Goal: Task Accomplishment & Management: Manage account settings

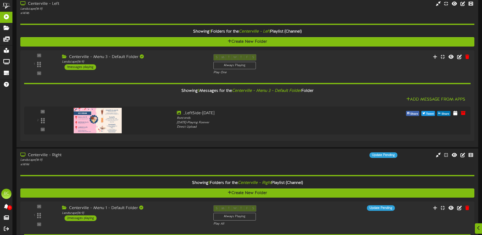
scroll to position [356, 0]
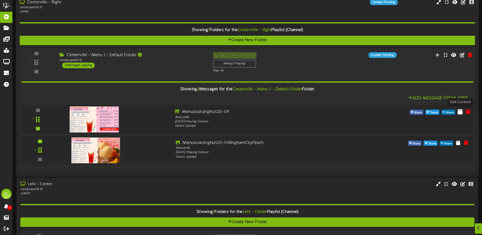
click at [461, 113] on icon at bounding box center [460, 112] width 5 height 6
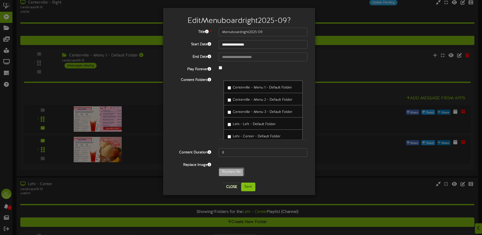
type input "**********"
type input "Menuboardright2025-09wicedrop"
click at [250, 191] on button "Save" at bounding box center [248, 187] width 14 height 9
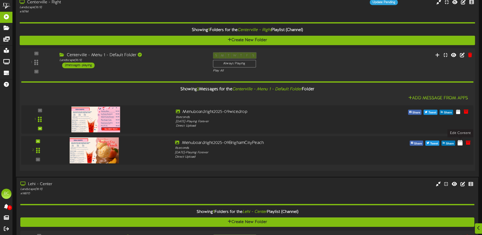
click at [461, 144] on icon at bounding box center [460, 142] width 5 height 6
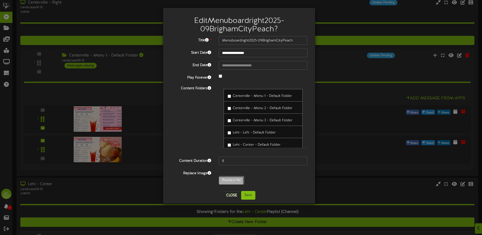
type input "**********"
type input "Menuboardright2025-09BrighamCityPeachwicedrop"
click at [250, 196] on button "Save" at bounding box center [248, 195] width 14 height 9
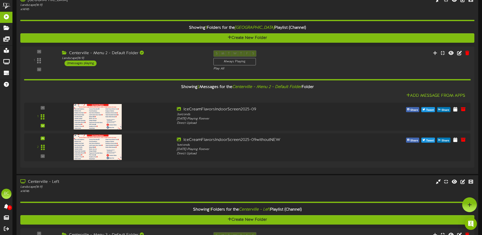
scroll to position [0, 0]
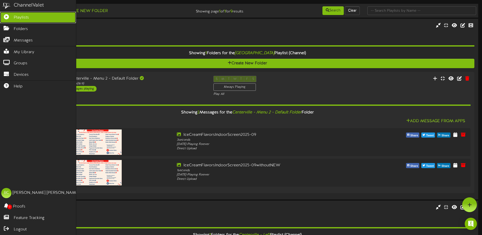
click at [12, 16] on icon at bounding box center [6, 16] width 13 height 4
click at [32, 17] on link "Playlists" at bounding box center [38, 17] width 76 height 11
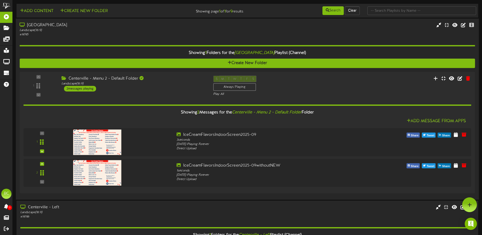
click at [41, 27] on div "[GEOGRAPHIC_DATA]" at bounding box center [112, 25] width 185 height 6
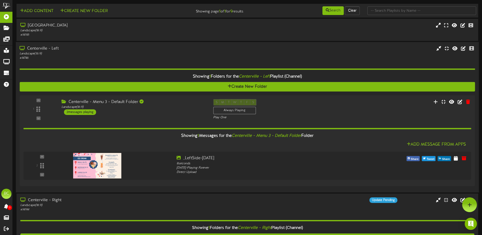
click at [38, 54] on div "Landscape ( 16:9 )" at bounding box center [112, 54] width 185 height 4
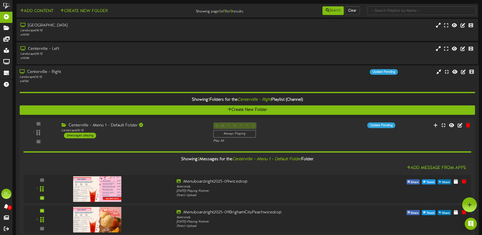
click at [40, 77] on div "Landscape ( 16:9 )" at bounding box center [112, 77] width 185 height 4
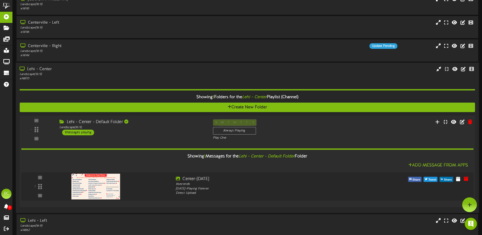
scroll to position [25, 0]
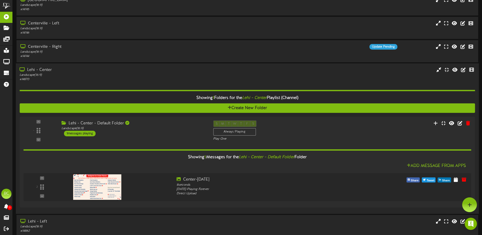
click at [43, 70] on div "Lehi - Center" at bounding box center [112, 70] width 185 height 6
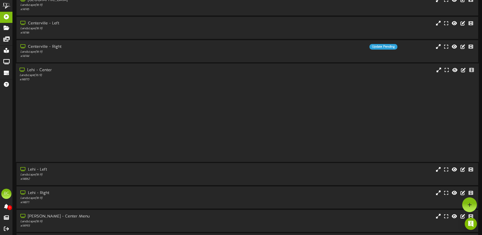
scroll to position [14, 0]
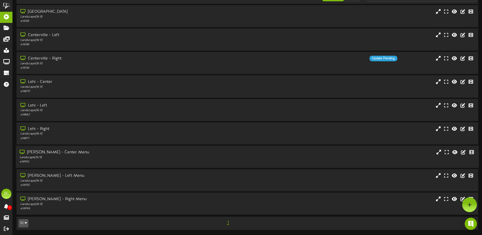
click at [45, 154] on div "[PERSON_NAME] - Center Menu" at bounding box center [112, 153] width 185 height 6
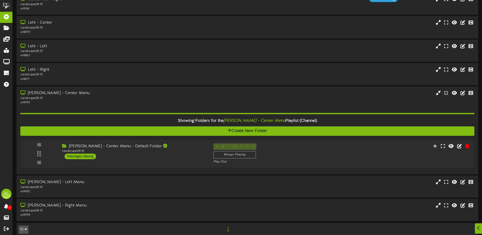
scroll to position [79, 0]
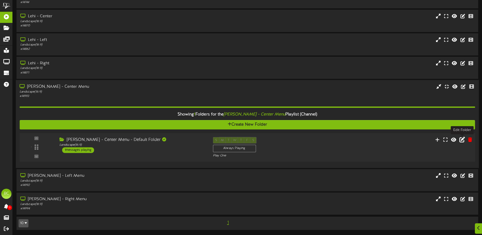
click at [463, 140] on icon at bounding box center [463, 140] width 6 height 6
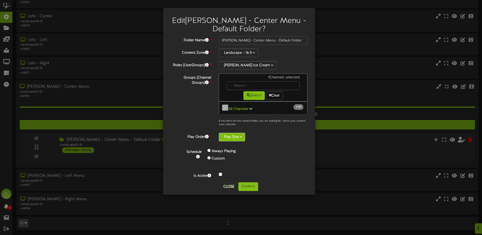
click at [237, 136] on button "Play One" at bounding box center [232, 137] width 26 height 9
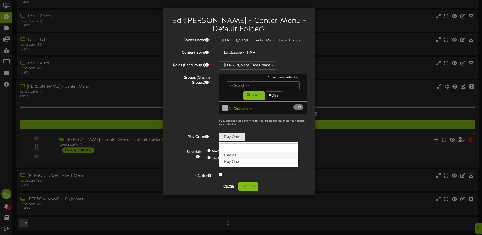
click at [240, 154] on label "Play All" at bounding box center [258, 155] width 79 height 7
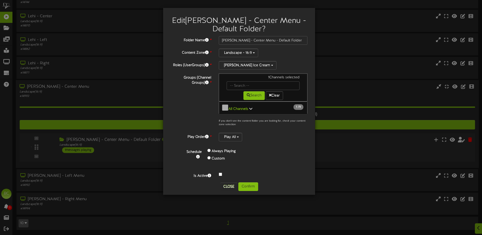
click at [250, 148] on div "Always Playing" at bounding box center [242, 151] width 68 height 7
click at [231, 183] on button "Close" at bounding box center [228, 187] width 17 height 8
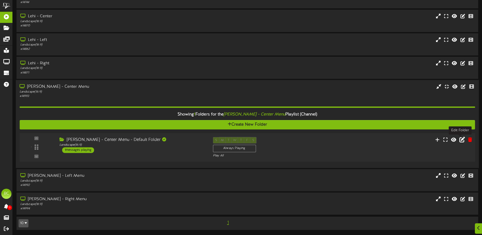
click at [461, 140] on icon at bounding box center [463, 140] width 6 height 6
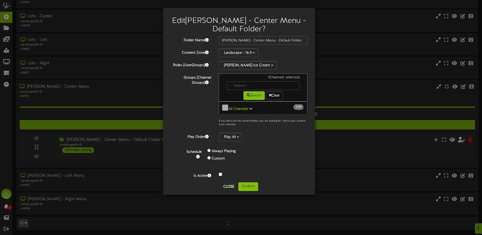
click at [287, 150] on div "Schedule Always Playing Custom" at bounding box center [245, 155] width 132 height 15
click at [227, 187] on button "Close" at bounding box center [228, 187] width 17 height 8
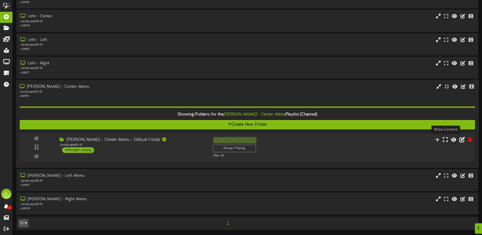
click at [447, 139] on icon at bounding box center [445, 140] width 5 height 6
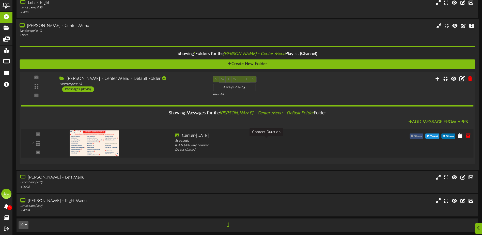
scroll to position [142, 0]
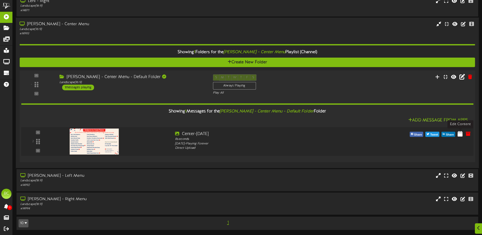
click at [461, 135] on icon at bounding box center [460, 134] width 5 height 6
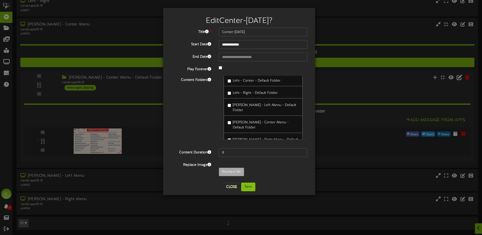
scroll to position [56, 0]
type input "**********"
type input "IceCreamFlavorsIndoorScreen2025-09"
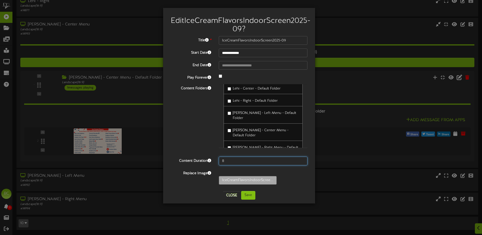
drag, startPoint x: 228, startPoint y: 170, endPoint x: 217, endPoint y: 168, distance: 11.0
click at [217, 165] on div "8" at bounding box center [263, 161] width 96 height 9
type input "3"
click at [252, 200] on button "Save" at bounding box center [248, 195] width 14 height 9
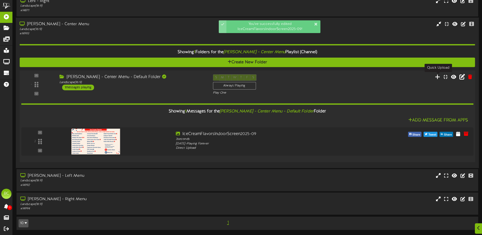
click at [439, 77] on icon at bounding box center [437, 77] width 5 height 6
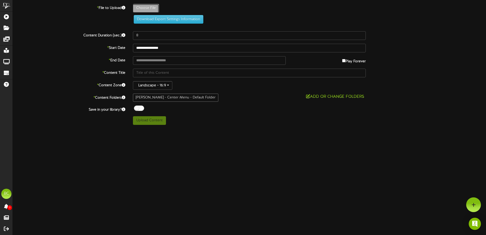
type input "**********"
type input "IceCreamFlavorsIndoorScreen2025-09withoutNEW"
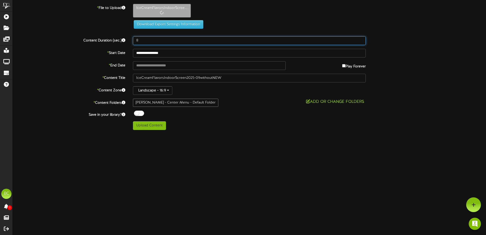
drag, startPoint x: 142, startPoint y: 41, endPoint x: 119, endPoint y: 40, distance: 22.7
click at [119, 40] on div "Content Duration (sec.) 8" at bounding box center [249, 40] width 481 height 9
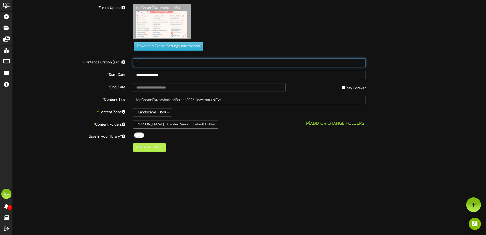
type input "1"
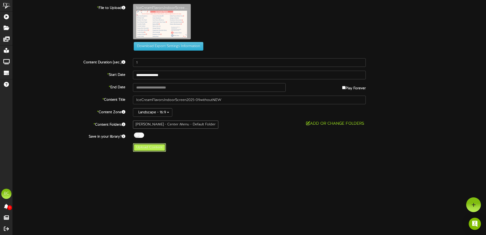
click at [145, 149] on button "Upload Content" at bounding box center [149, 147] width 33 height 9
type input "**********"
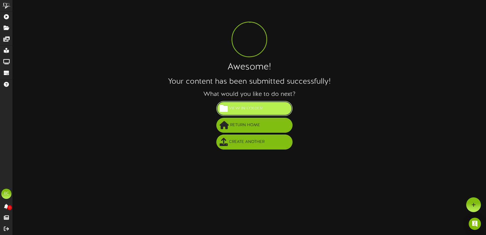
click at [238, 110] on span "View in Folder" at bounding box center [246, 108] width 36 height 8
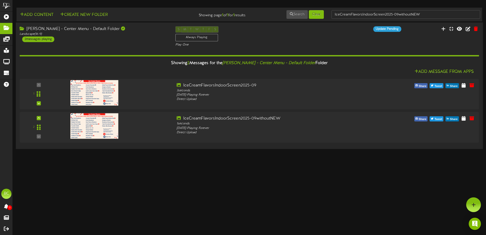
click at [34, 30] on div "[PERSON_NAME] - Center Menu - Default Folder" at bounding box center [94, 29] width 148 height 6
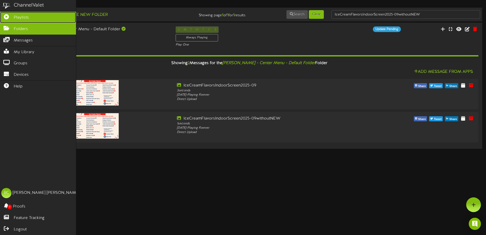
click at [22, 17] on span "Playlists" at bounding box center [21, 18] width 15 height 6
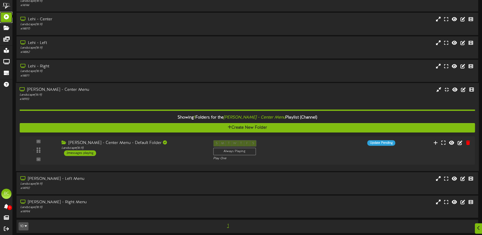
scroll to position [79, 0]
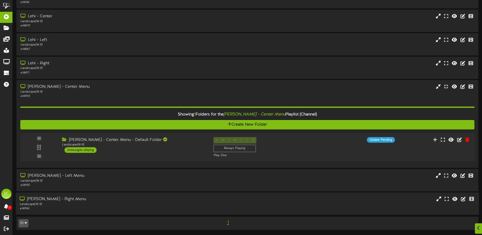
click at [70, 202] on div "[PERSON_NAME] - Right Menu" at bounding box center [112, 199] width 185 height 6
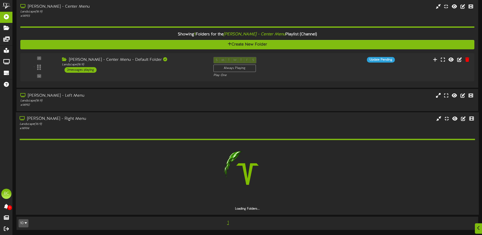
scroll to position [145, 0]
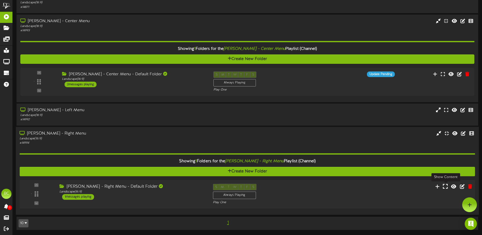
click at [446, 187] on icon at bounding box center [445, 186] width 5 height 6
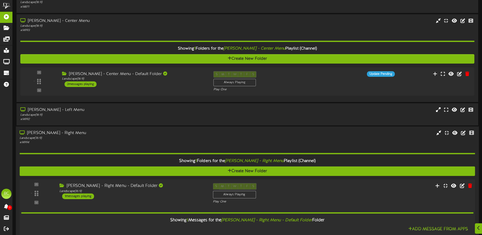
scroll to position [207, 0]
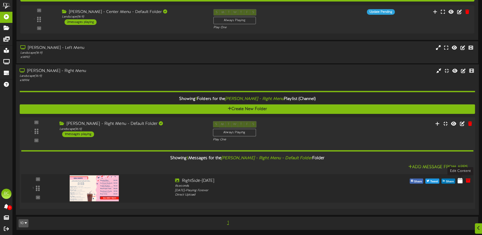
click at [461, 182] on icon at bounding box center [460, 181] width 5 height 6
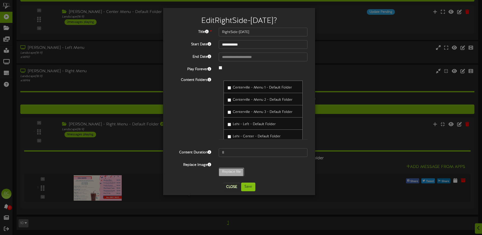
type input "**********"
type input "Menuboardright2025-09wicedrop"
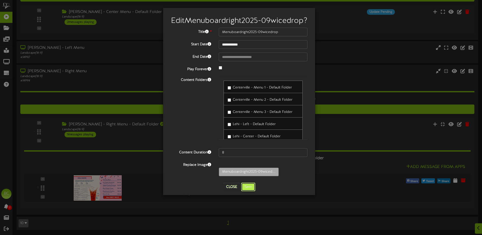
click at [248, 191] on button "Save" at bounding box center [248, 187] width 14 height 9
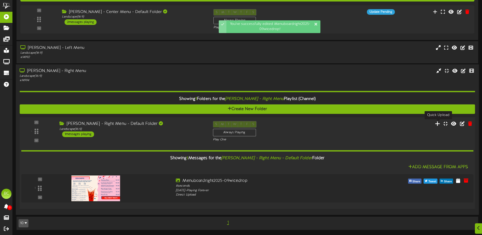
click at [439, 124] on icon at bounding box center [437, 124] width 5 height 6
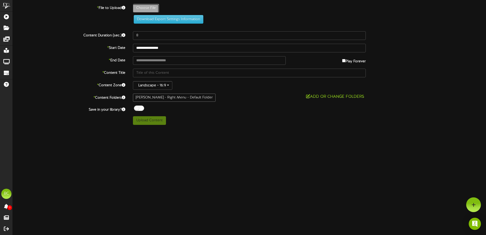
type input "**********"
type input "Menuboardright2025-09BrighamCityPeachwicedrop"
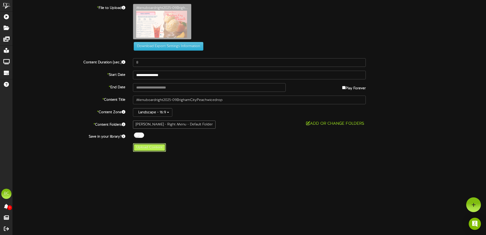
click at [153, 148] on button "Upload Content" at bounding box center [149, 147] width 33 height 9
type input "**********"
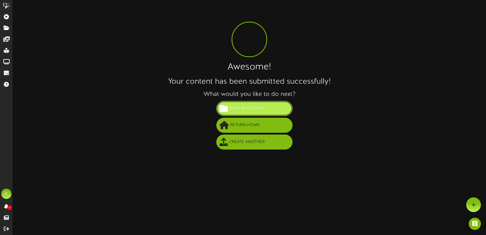
click at [255, 108] on span "View in Folder" at bounding box center [246, 108] width 36 height 8
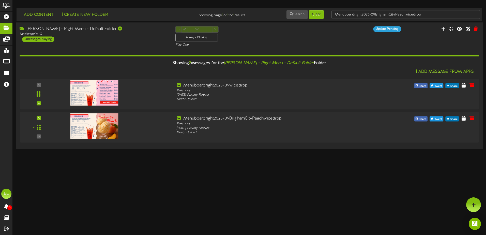
click at [33, 29] on div "[PERSON_NAME] - Right Menu - Default Folder" at bounding box center [94, 29] width 148 height 6
click at [73, 29] on div "[PERSON_NAME] - Right Menu - Default Folder" at bounding box center [94, 29] width 148 height 6
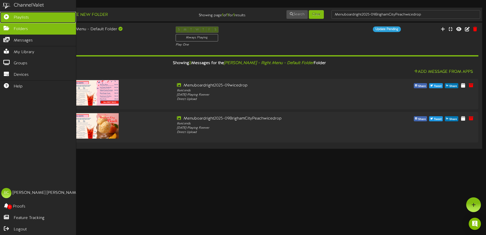
click at [6, 16] on icon at bounding box center [6, 16] width 13 height 4
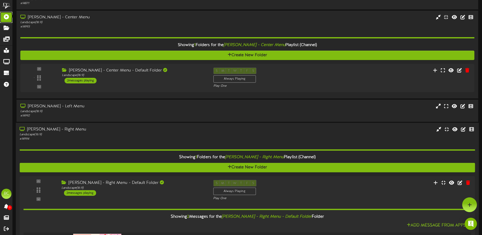
scroll to position [127, 0]
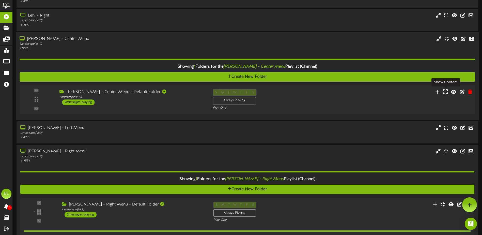
click at [446, 92] on icon at bounding box center [445, 92] width 5 height 6
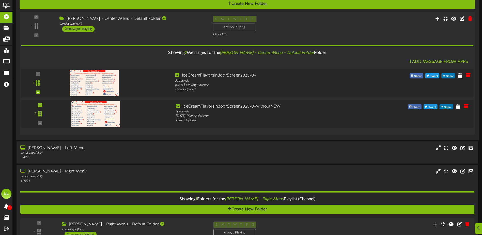
scroll to position [254, 0]
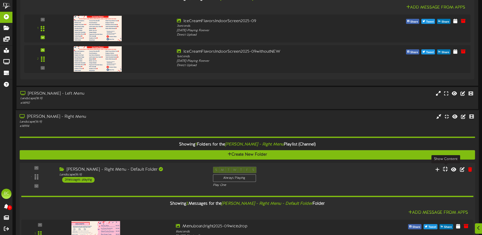
click at [445, 169] on icon at bounding box center [445, 169] width 5 height 6
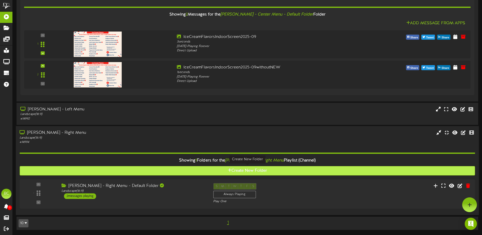
scroll to position [238, 0]
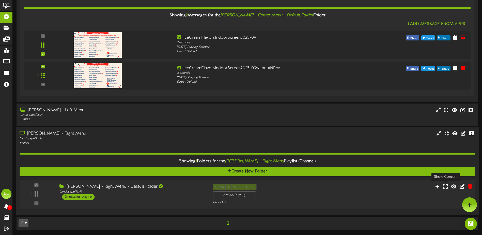
click at [446, 186] on icon at bounding box center [445, 186] width 5 height 6
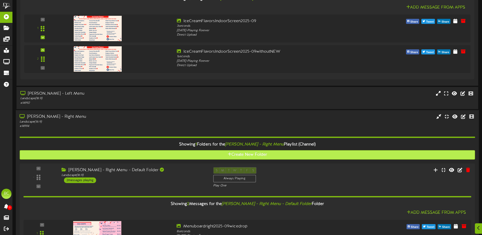
scroll to position [330, 0]
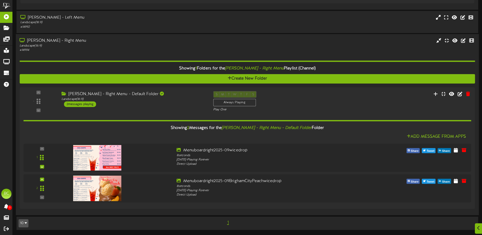
click at [40, 38] on div "[PERSON_NAME] - Right Menu" at bounding box center [112, 41] width 185 height 6
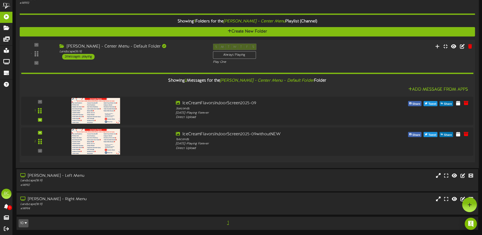
scroll to position [172, 0]
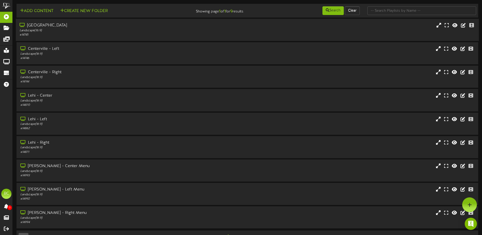
click at [56, 26] on div "[GEOGRAPHIC_DATA]" at bounding box center [112, 26] width 185 height 6
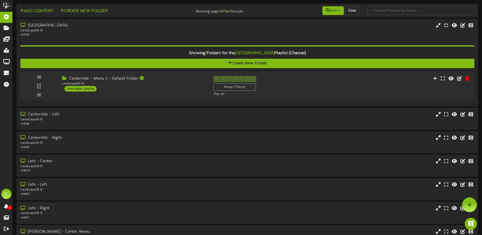
click at [57, 131] on div "Add Content Create New Folder Showing page 1 of 1 for 9 results Search Clear" at bounding box center [248, 159] width 470 height 311
click at [57, 139] on div "Centerville - Right" at bounding box center [112, 138] width 185 height 6
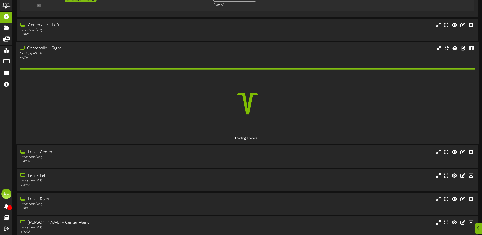
scroll to position [127, 0]
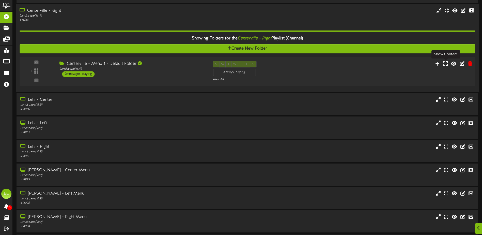
click at [447, 63] on icon at bounding box center [445, 64] width 5 height 6
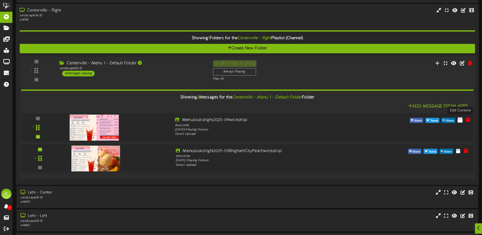
click at [462, 120] on icon at bounding box center [460, 120] width 5 height 6
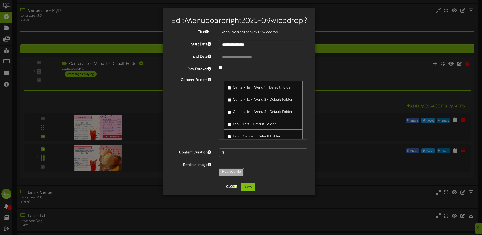
type input "**********"
type input "Menuboardright2025-09wicedropv2"
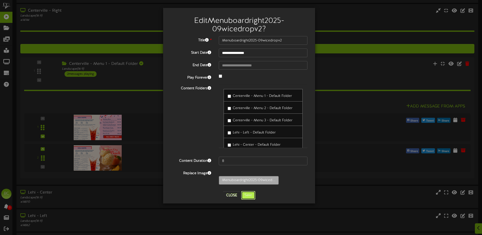
click at [250, 197] on button "Save" at bounding box center [248, 195] width 14 height 9
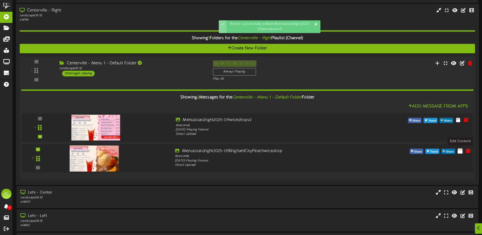
click at [462, 151] on icon at bounding box center [460, 151] width 5 height 6
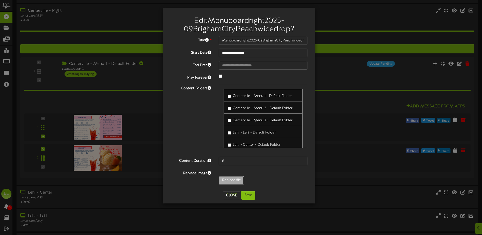
type input "**********"
click at [232, 198] on button "Close" at bounding box center [231, 195] width 17 height 8
type input "Menuboardright2025-09BrighamCityPeachwicedrop"
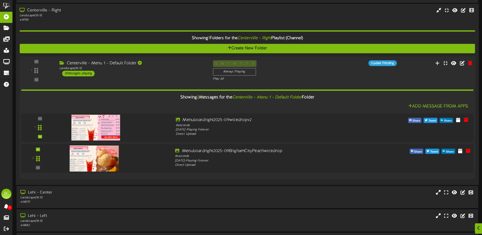
click at [420, 163] on div "2" at bounding box center [247, 158] width 457 height 21
click at [460, 153] on icon at bounding box center [460, 151] width 5 height 6
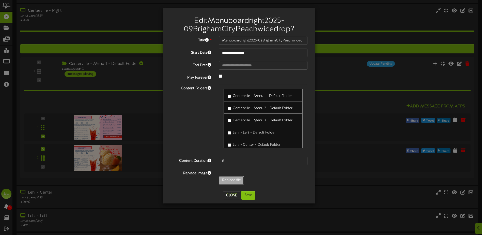
type input "**********"
type input "Menuboardright2025-09BrighamCityPeachwicedropv2"
click at [245, 195] on button "Save" at bounding box center [248, 195] width 14 height 9
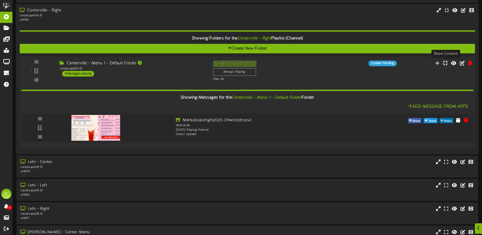
click at [445, 62] on icon at bounding box center [445, 63] width 5 height 6
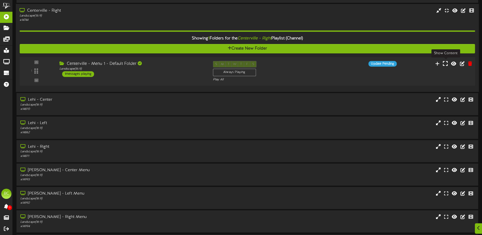
click at [445, 62] on icon at bounding box center [445, 64] width 5 height 6
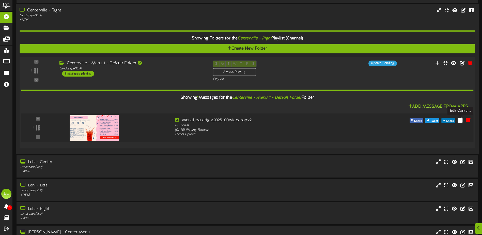
click at [461, 120] on icon at bounding box center [460, 120] width 5 height 6
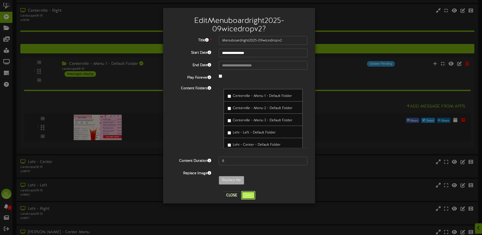
click at [250, 197] on button "Save" at bounding box center [248, 195] width 14 height 9
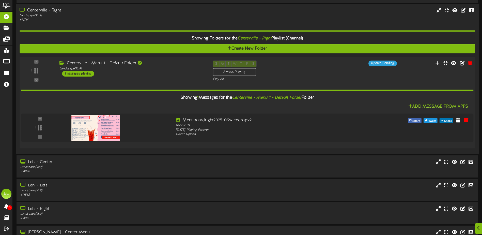
click at [355, 100] on div "Showing 1 Messages for the Centerville - Menu 1 - Default Folder Folder" at bounding box center [247, 97] width 460 height 11
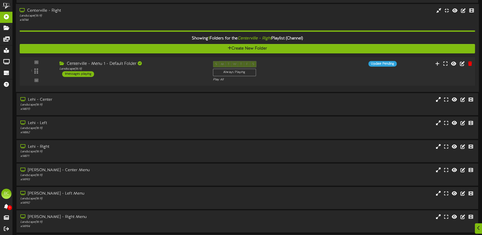
click at [351, 80] on div "1 ( 16:9" at bounding box center [247, 71] width 460 height 21
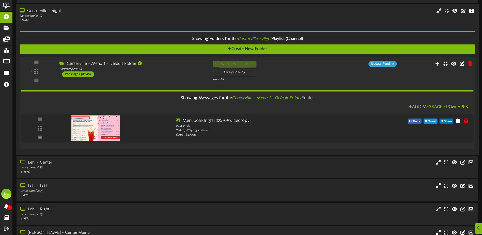
scroll to position [102, 0]
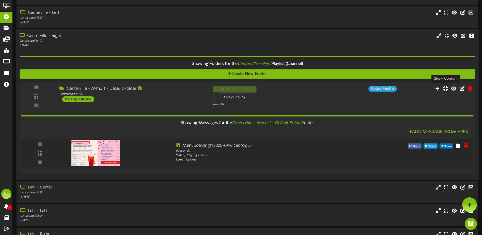
click at [445, 90] on icon at bounding box center [445, 89] width 5 height 6
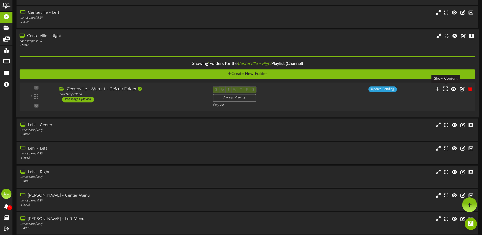
click at [445, 89] on icon at bounding box center [445, 89] width 5 height 6
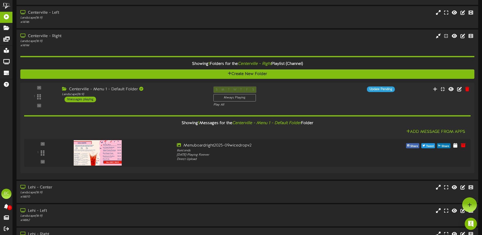
click at [308, 124] on div "Showing 1 Messages for the Centerville - Menu 1 - Default Folder Folder" at bounding box center [247, 123] width 454 height 11
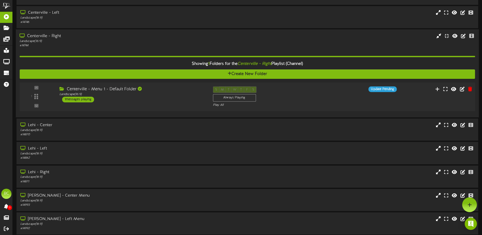
click at [188, 97] on div "Centerville - Menu 1 - Default Folder Landscape ( 16:9 ) 1 messages playing" at bounding box center [132, 94] width 153 height 16
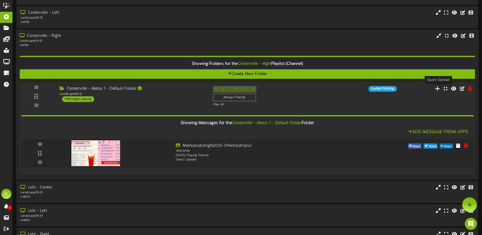
click at [438, 90] on icon at bounding box center [437, 89] width 5 height 6
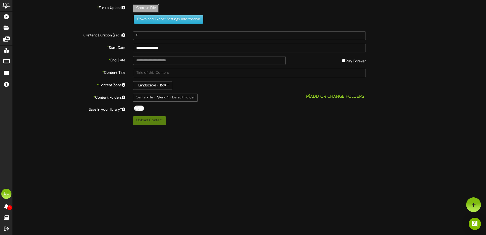
type input "**********"
type input "Menuboardright2025-09BrighamCityPeachwicedropv2"
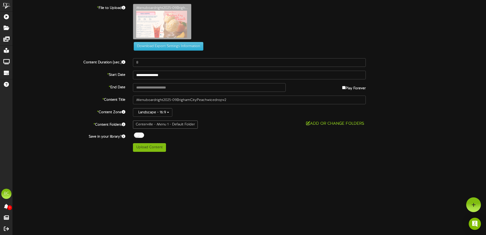
click at [155, 127] on div "Centerville - Menu 1 - Default Folder" at bounding box center [165, 125] width 65 height 8
click at [154, 149] on button "Upload Content" at bounding box center [149, 147] width 33 height 9
type input "**********"
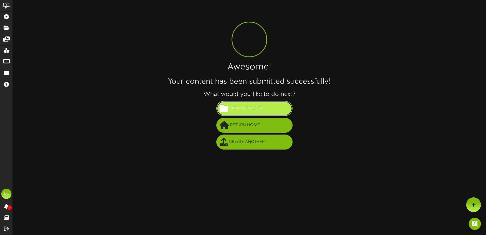
click at [240, 112] on span "View in Folder" at bounding box center [246, 108] width 36 height 8
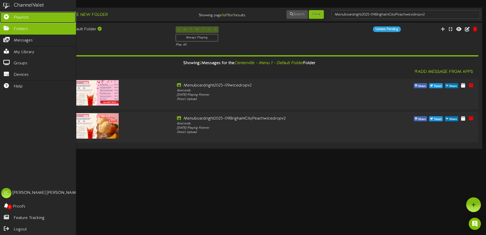
click at [8, 18] on icon at bounding box center [6, 16] width 13 height 4
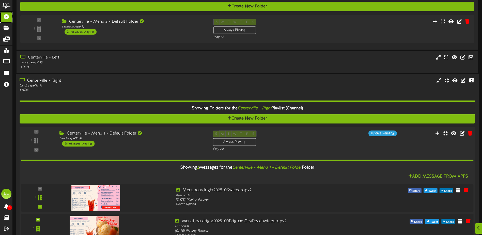
scroll to position [127, 0]
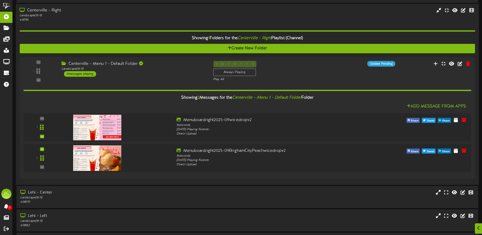
click at [45, 15] on div "Landscape ( 16:9 )" at bounding box center [112, 15] width 185 height 4
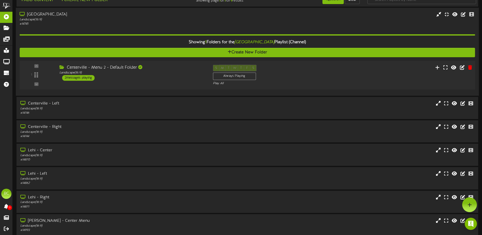
scroll to position [0, 0]
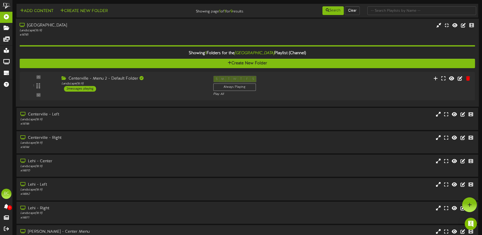
click at [44, 27] on div "[GEOGRAPHIC_DATA]" at bounding box center [112, 26] width 185 height 6
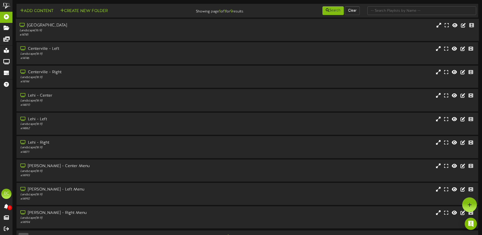
click at [47, 23] on div "[GEOGRAPHIC_DATA]" at bounding box center [112, 26] width 185 height 6
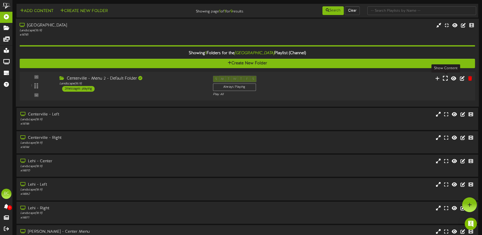
click at [447, 80] on icon at bounding box center [445, 78] width 5 height 6
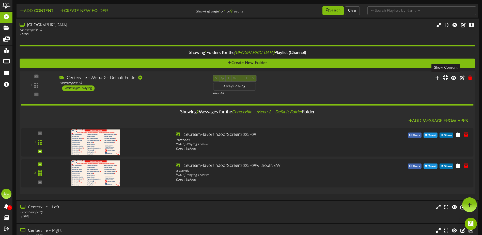
click at [447, 80] on icon at bounding box center [445, 78] width 5 height 6
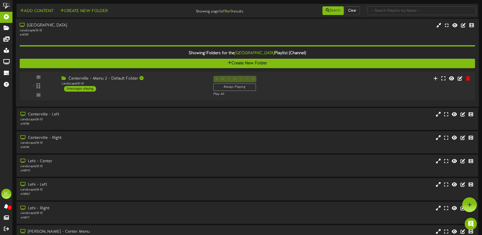
click at [42, 27] on div "[GEOGRAPHIC_DATA]" at bounding box center [112, 26] width 185 height 6
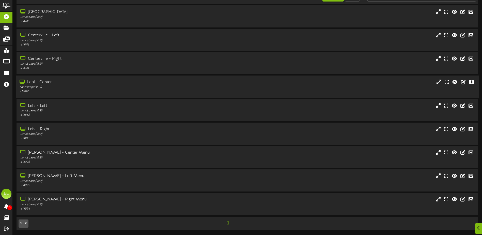
scroll to position [14, 0]
click at [42, 200] on div "[PERSON_NAME] - Right Menu" at bounding box center [112, 199] width 185 height 6
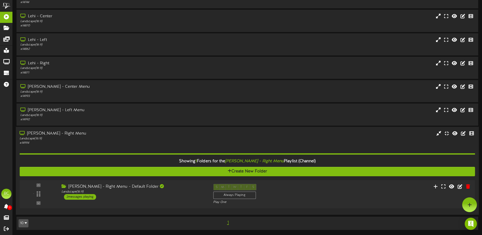
scroll to position [79, 0]
click at [446, 187] on icon at bounding box center [445, 186] width 5 height 6
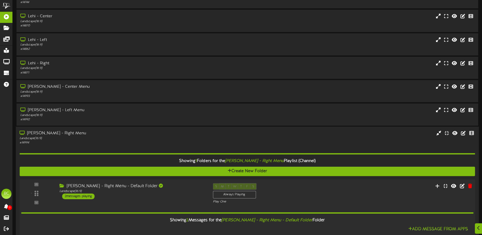
scroll to position [172, 0]
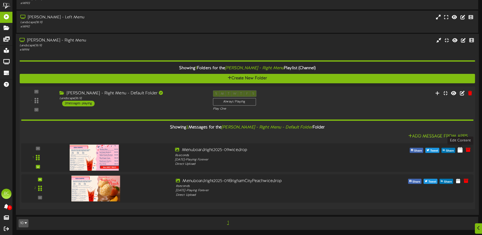
click at [461, 150] on icon at bounding box center [460, 150] width 5 height 6
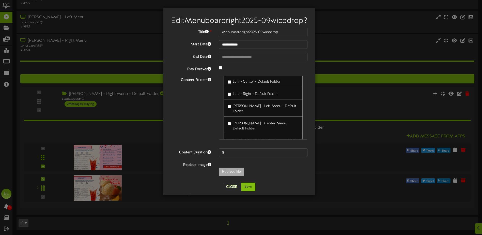
scroll to position [56, 0]
type input "**********"
type input "Menuboardright2025-09wicedropv2"
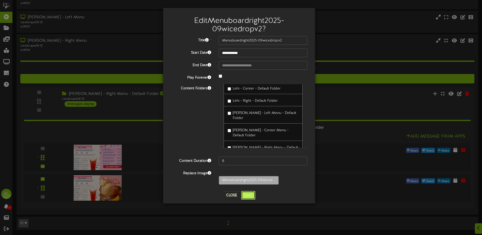
click at [249, 197] on button "Save" at bounding box center [248, 195] width 14 height 9
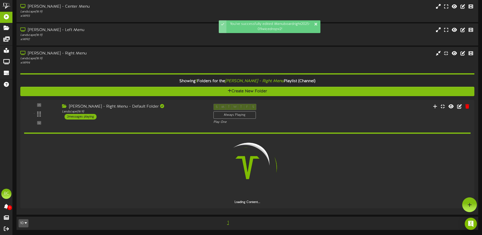
scroll to position [172, 0]
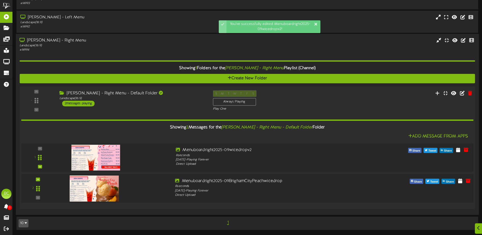
click at [424, 198] on div "2" at bounding box center [247, 188] width 457 height 21
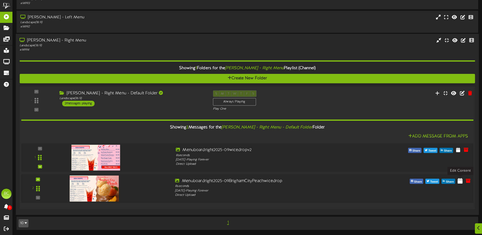
click at [462, 182] on icon at bounding box center [460, 181] width 5 height 6
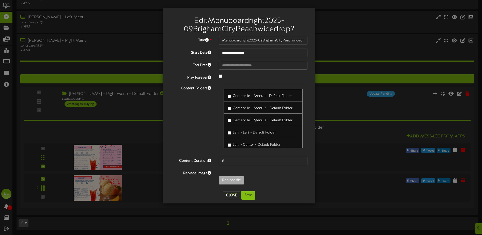
scroll to position [56, 0]
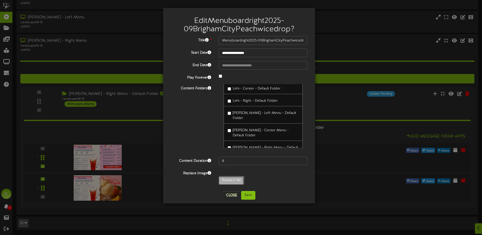
type input "**********"
type input "Menuboardright2025-09BrighamCityPeachwicedropv2"
click at [250, 197] on button "Save" at bounding box center [248, 195] width 14 height 9
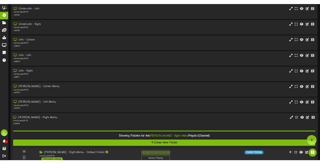
scroll to position [0, 0]
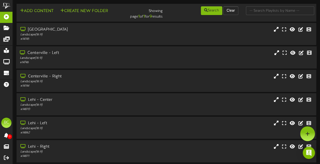
click at [43, 57] on div "Landscape ( 16:9 )" at bounding box center [78, 58] width 117 height 4
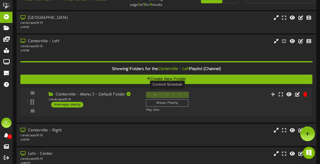
scroll to position [9, 0]
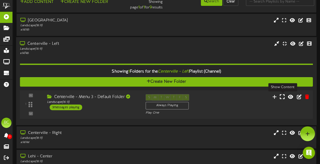
click at [283, 97] on icon at bounding box center [281, 97] width 5 height 6
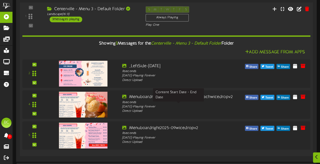
scroll to position [96, 0]
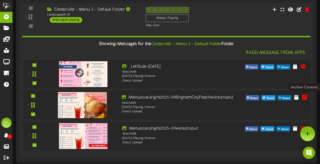
click at [303, 98] on icon at bounding box center [304, 97] width 6 height 6
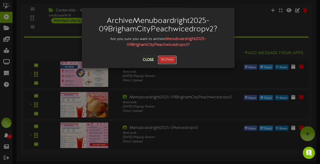
click at [171, 58] on button "Archive" at bounding box center [167, 59] width 19 height 9
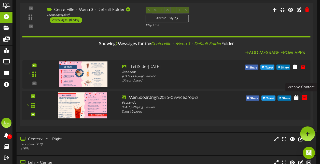
click at [301, 96] on button at bounding box center [304, 98] width 9 height 8
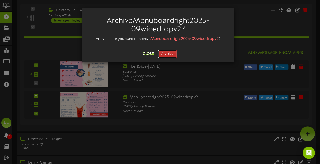
click at [166, 54] on button "Archive" at bounding box center [167, 54] width 19 height 9
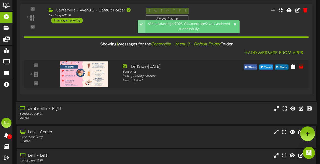
click at [111, 112] on div "Landscape ( 16:9 )" at bounding box center [78, 114] width 117 height 4
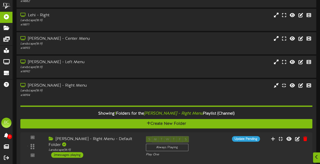
scroll to position [403, 0]
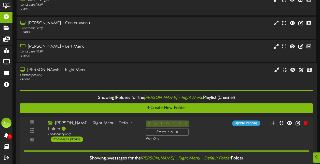
click at [81, 74] on div "Landscape ( 16:9 )" at bounding box center [78, 75] width 117 height 4
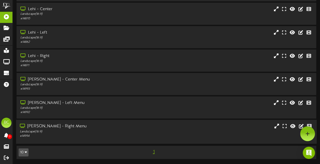
scroll to position [343, 0]
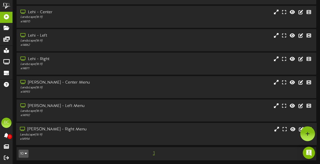
click at [77, 134] on div "Landscape ( 16:9 )" at bounding box center [78, 134] width 117 height 4
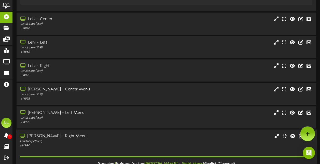
scroll to position [336, 0]
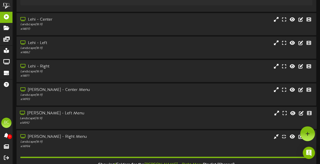
click at [65, 117] on div "Landscape ( 16:9 )" at bounding box center [78, 118] width 117 height 4
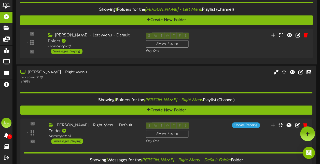
scroll to position [448, 0]
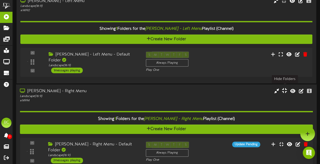
click at [282, 88] on icon at bounding box center [284, 90] width 5 height 6
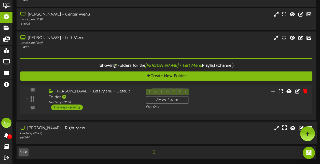
scroll to position [409, 0]
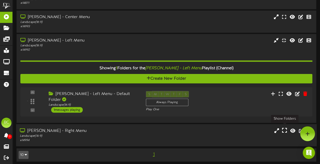
click at [284, 128] on icon at bounding box center [284, 130] width 5 height 6
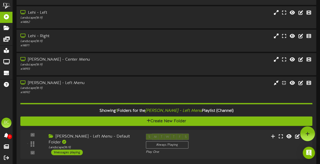
scroll to position [335, 0]
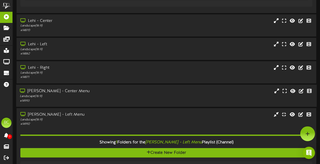
click at [56, 94] on div "Landscape ( 16:9 )" at bounding box center [78, 96] width 117 height 4
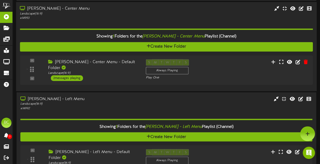
scroll to position [420, 0]
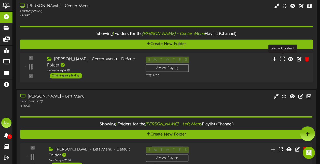
click at [281, 60] on icon at bounding box center [281, 59] width 5 height 6
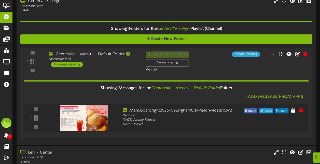
scroll to position [229, 0]
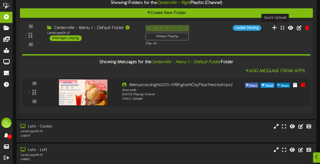
click at [274, 27] on icon at bounding box center [274, 27] width 5 height 6
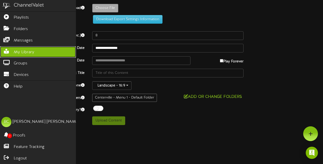
click at [19, 52] on span "My Library" at bounding box center [24, 52] width 21 height 6
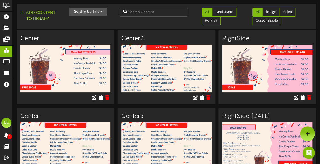
click at [101, 14] on button "Sorting by: Title" at bounding box center [88, 12] width 38 height 8
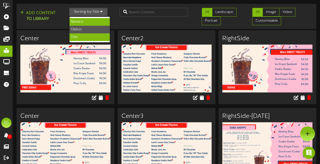
click at [92, 21] on div "Newest" at bounding box center [89, 22] width 40 height 8
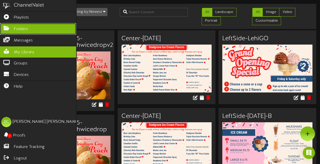
click at [6, 27] on icon at bounding box center [6, 28] width 13 height 4
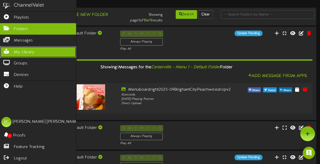
click at [19, 51] on span "My Library" at bounding box center [24, 52] width 21 height 6
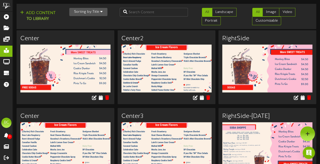
click at [101, 12] on icon "button" at bounding box center [101, 12] width 2 height 4
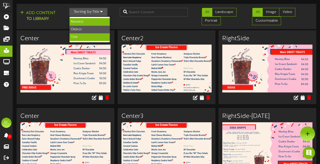
click at [83, 22] on div "Newest" at bounding box center [89, 22] width 40 height 8
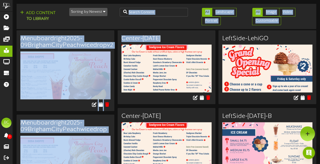
drag, startPoint x: 83, startPoint y: 22, endPoint x: 149, endPoint y: 60, distance: 75.8
click at [123, 24] on div "Add Content to Library Sorting by: Newest Newest Oldest Title All Landscape Por…" at bounding box center [166, 16] width 303 height 21
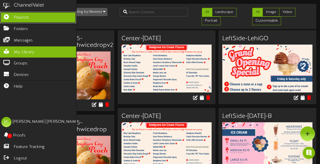
click at [13, 18] on link "Playlists" at bounding box center [38, 17] width 76 height 11
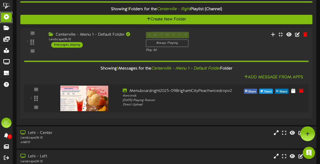
scroll to position [221, 0]
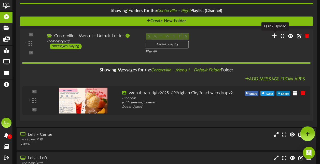
click at [274, 36] on icon at bounding box center [274, 36] width 5 height 6
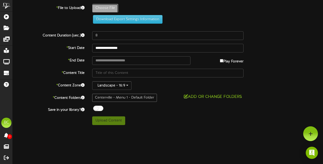
type input "**********"
type input "Menuboardright2025-09wicedropv2"
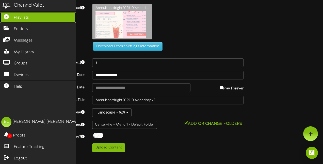
click at [33, 17] on link "Playlists" at bounding box center [38, 17] width 76 height 11
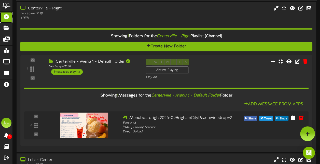
scroll to position [190, 0]
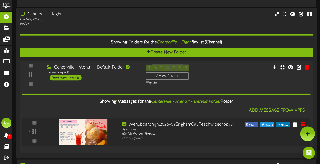
click at [214, 69] on div "S M T W T F S Always Playing Play All" at bounding box center [179, 74] width 74 height 21
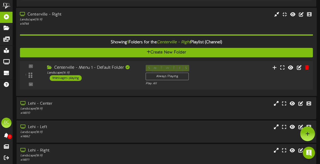
click at [214, 69] on div "S M T W T F S Always Playing Play All" at bounding box center [179, 75] width 74 height 21
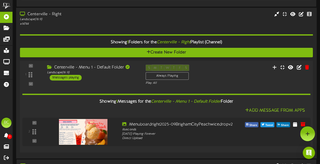
click at [49, 66] on icon at bounding box center [50, 67] width 6 height 4
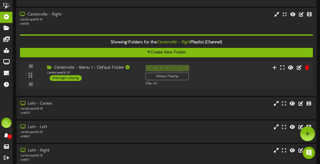
click at [49, 66] on icon at bounding box center [50, 67] width 6 height 4
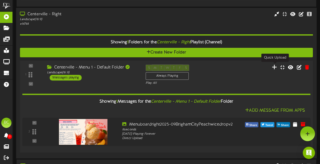
click at [274, 67] on icon at bounding box center [274, 67] width 5 height 6
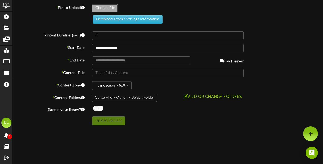
type input "**********"
type input "Menuboardright2025-09wicedropv2"
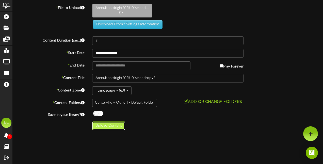
click at [113, 128] on button "Upload Content" at bounding box center [108, 125] width 33 height 9
type input "**********"
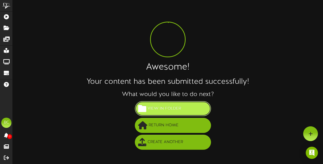
click at [167, 108] on span "View in Folder" at bounding box center [164, 108] width 36 height 8
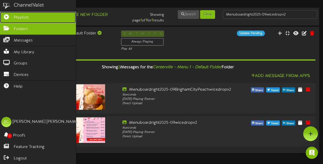
click at [21, 17] on span "Playlists" at bounding box center [21, 18] width 15 height 6
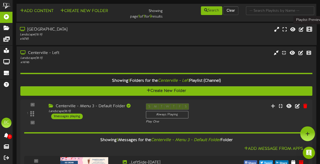
click at [309, 29] on icon at bounding box center [309, 29] width 6 height 6
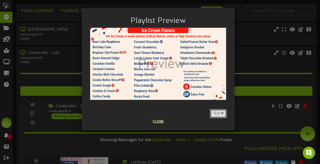
click at [217, 113] on button "Skip" at bounding box center [218, 113] width 17 height 9
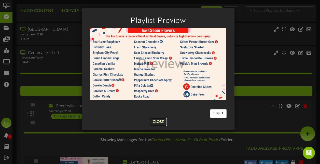
click at [160, 122] on button "Close" at bounding box center [158, 122] width 17 height 8
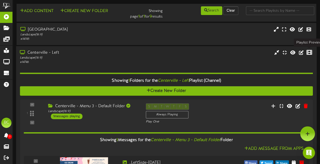
click at [307, 52] on icon at bounding box center [309, 53] width 6 height 6
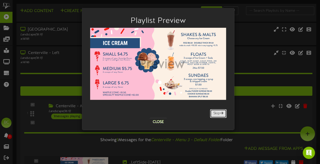
click at [217, 113] on button "Skip" at bounding box center [218, 113] width 17 height 9
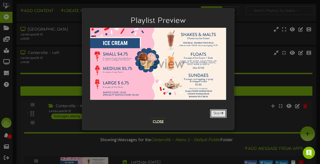
click at [217, 113] on button "Skip" at bounding box center [218, 113] width 17 height 9
click at [158, 121] on button "Close" at bounding box center [158, 122] width 17 height 8
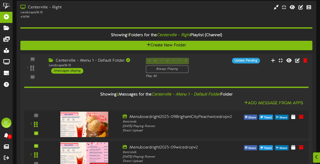
scroll to position [203, 0]
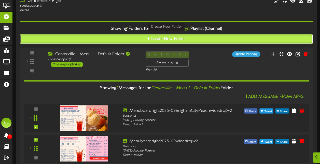
click at [42, 37] on button "Create New Folder" at bounding box center [166, 38] width 292 height 9
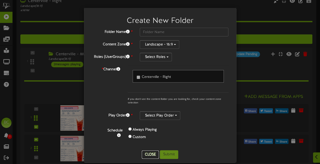
click at [149, 151] on button "Close" at bounding box center [150, 154] width 17 height 8
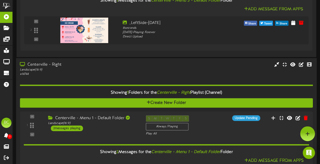
scroll to position [135, 0]
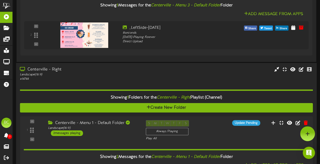
click at [58, 70] on div "Centerville - Right" at bounding box center [78, 70] width 117 height 6
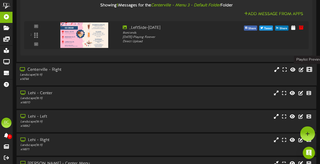
click at [309, 69] on icon at bounding box center [309, 69] width 6 height 6
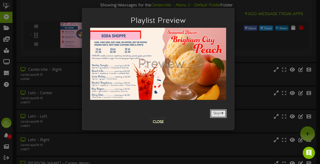
click at [218, 114] on button "Skip" at bounding box center [218, 113] width 17 height 9
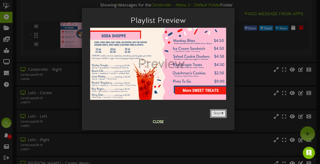
click at [218, 114] on button "Skip" at bounding box center [218, 113] width 17 height 9
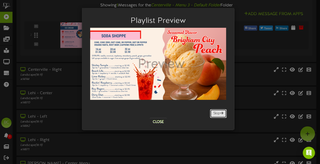
click at [218, 114] on button "Skip" at bounding box center [218, 113] width 17 height 9
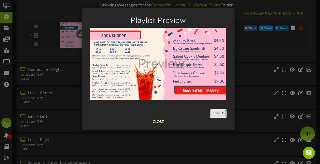
click at [218, 114] on button "Skip" at bounding box center [218, 113] width 17 height 9
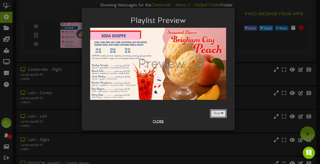
click at [218, 114] on button "Skip" at bounding box center [218, 113] width 17 height 9
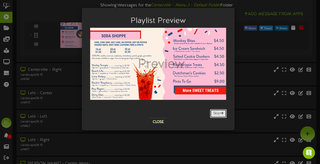
click at [218, 114] on button "Skip" at bounding box center [218, 113] width 17 height 9
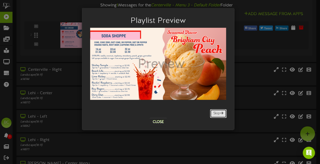
click at [218, 114] on button "Skip" at bounding box center [218, 113] width 17 height 9
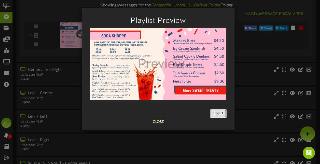
click at [218, 114] on button "Skip" at bounding box center [218, 113] width 17 height 9
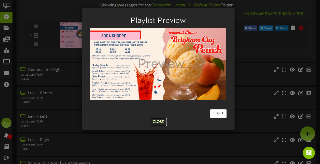
click at [159, 120] on button "Close" at bounding box center [158, 122] width 17 height 8
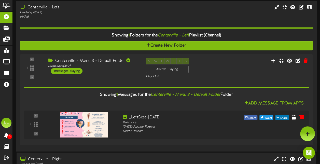
scroll to position [2, 0]
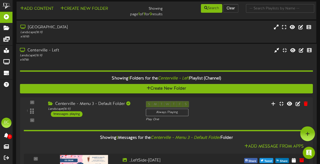
click at [92, 52] on div "Centerville - Left" at bounding box center [78, 51] width 117 height 6
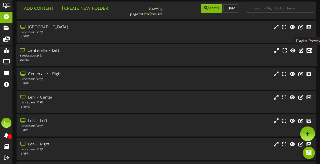
click at [308, 50] on icon at bounding box center [309, 51] width 6 height 6
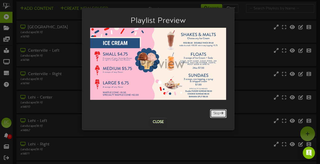
click at [218, 115] on button "Skip" at bounding box center [218, 113] width 17 height 9
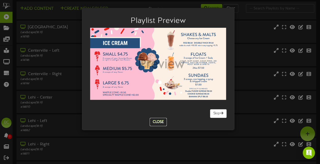
click at [162, 123] on button "Close" at bounding box center [158, 122] width 17 height 8
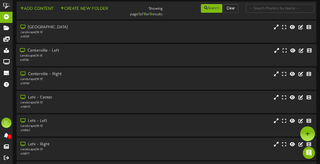
drag, startPoint x: 28, startPoint y: 54, endPoint x: 37, endPoint y: 56, distance: 8.6
click at [37, 56] on div "Landscape ( 16:9 )" at bounding box center [78, 56] width 117 height 4
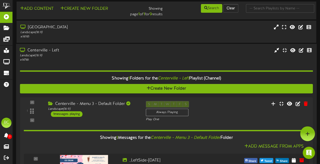
drag, startPoint x: 37, startPoint y: 56, endPoint x: 77, endPoint y: 56, distance: 39.9
click at [77, 56] on div "Landscape ( 16:9 )" at bounding box center [78, 55] width 117 height 4
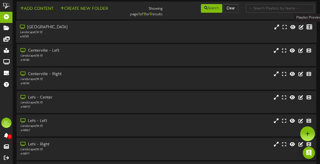
click at [307, 27] on icon at bounding box center [309, 27] width 6 height 6
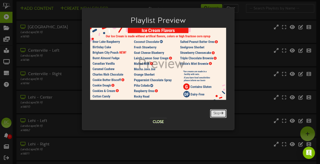
click at [217, 112] on button "Skip" at bounding box center [218, 113] width 17 height 9
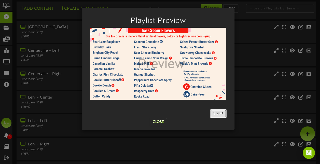
click at [217, 112] on button "Skip" at bounding box center [218, 113] width 17 height 9
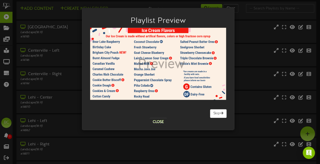
click at [237, 47] on div "Playlist Preview [GEOGRAPHIC_DATA] Skip Close" at bounding box center [160, 82] width 320 height 164
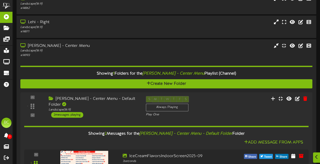
scroll to position [125, 0]
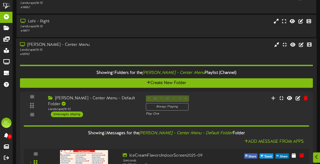
click at [96, 48] on div "Landscape ( 16:9 )" at bounding box center [78, 50] width 117 height 4
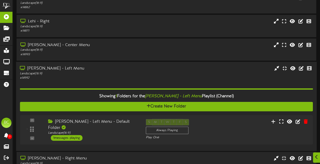
click at [113, 69] on div "[PERSON_NAME] - Left Menu" at bounding box center [78, 68] width 117 height 6
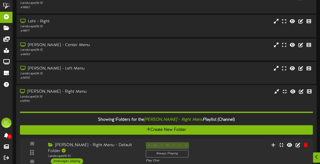
click at [165, 94] on div "[PERSON_NAME] - Right Menu Landscape ( 16:9 ) # 14994" at bounding box center [166, 96] width 300 height 14
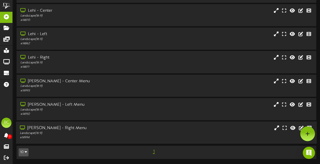
scroll to position [89, 0]
click at [310, 80] on icon at bounding box center [309, 81] width 6 height 6
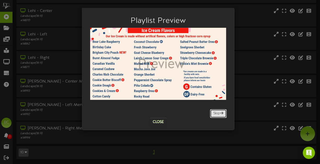
click at [215, 114] on button "Skip" at bounding box center [218, 113] width 17 height 9
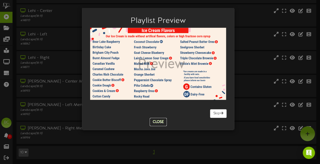
click at [160, 122] on button "Close" at bounding box center [158, 122] width 17 height 8
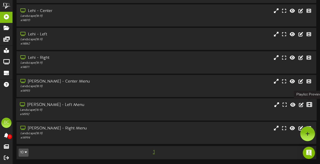
click at [309, 104] on icon at bounding box center [309, 104] width 6 height 6
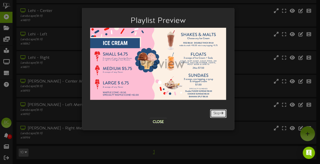
click at [220, 113] on span at bounding box center [221, 113] width 3 height 4
click at [160, 122] on button "Close" at bounding box center [158, 122] width 17 height 8
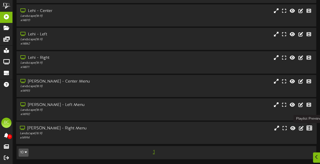
click at [308, 127] on icon at bounding box center [309, 128] width 6 height 6
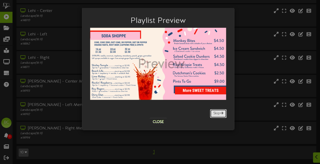
click at [217, 113] on button "Skip" at bounding box center [218, 113] width 17 height 9
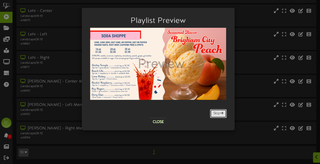
click at [217, 113] on button "Skip" at bounding box center [218, 113] width 17 height 9
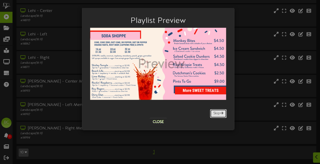
click at [217, 113] on button "Skip" at bounding box center [218, 113] width 17 height 9
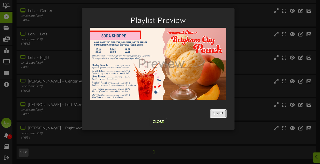
click at [217, 113] on button "Skip" at bounding box center [218, 113] width 17 height 9
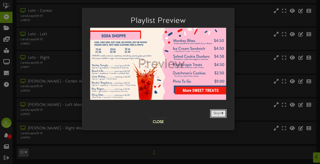
click at [217, 113] on button "Skip" at bounding box center [218, 113] width 17 height 9
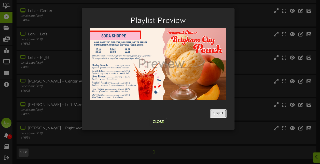
click at [217, 113] on button "Skip" at bounding box center [218, 113] width 17 height 9
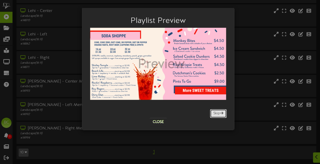
click at [217, 113] on button "Skip" at bounding box center [218, 113] width 17 height 9
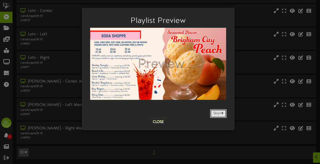
click at [217, 113] on button "Skip" at bounding box center [218, 113] width 17 height 9
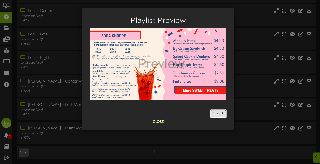
click at [217, 113] on button "Skip" at bounding box center [218, 113] width 17 height 9
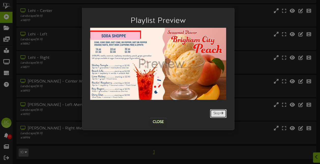
click at [217, 113] on button "Skip" at bounding box center [218, 113] width 17 height 9
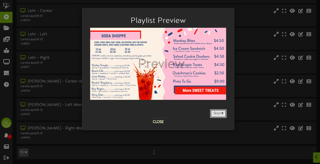
click at [217, 113] on button "Skip" at bounding box center [218, 113] width 17 height 9
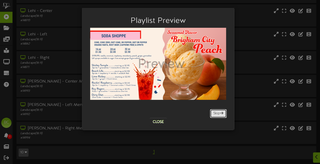
click at [217, 113] on button "Skip" at bounding box center [218, 113] width 17 height 9
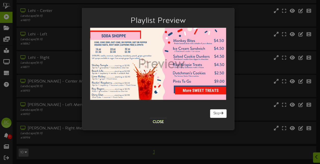
click at [195, 138] on div "Playlist Preview [GEOGRAPHIC_DATA] Skip Close" at bounding box center [160, 82] width 320 height 164
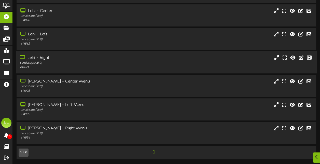
scroll to position [0, 0]
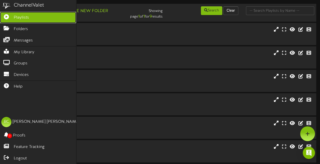
click at [20, 17] on span "Playlists" at bounding box center [21, 18] width 15 height 6
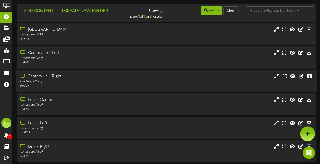
click at [40, 76] on div "Centerville - Right" at bounding box center [78, 76] width 117 height 6
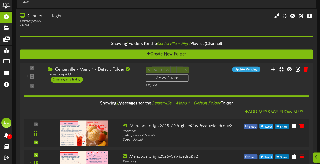
scroll to position [70, 0]
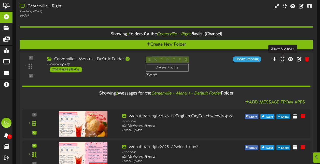
click at [282, 58] on icon at bounding box center [281, 59] width 5 height 6
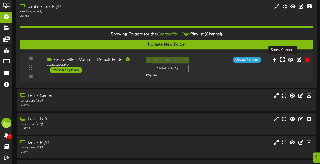
click at [284, 59] on icon at bounding box center [281, 59] width 5 height 6
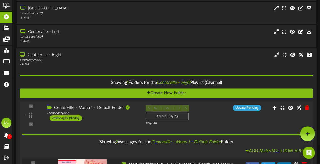
scroll to position [0, 0]
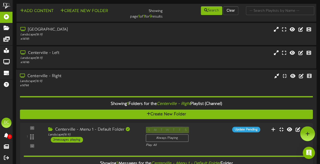
click at [78, 80] on div "Landscape ( 16:9 )" at bounding box center [78, 81] width 117 height 4
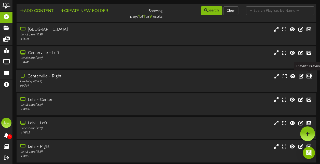
click at [309, 77] on icon at bounding box center [309, 76] width 6 height 6
